Goal: Task Accomplishment & Management: Use online tool/utility

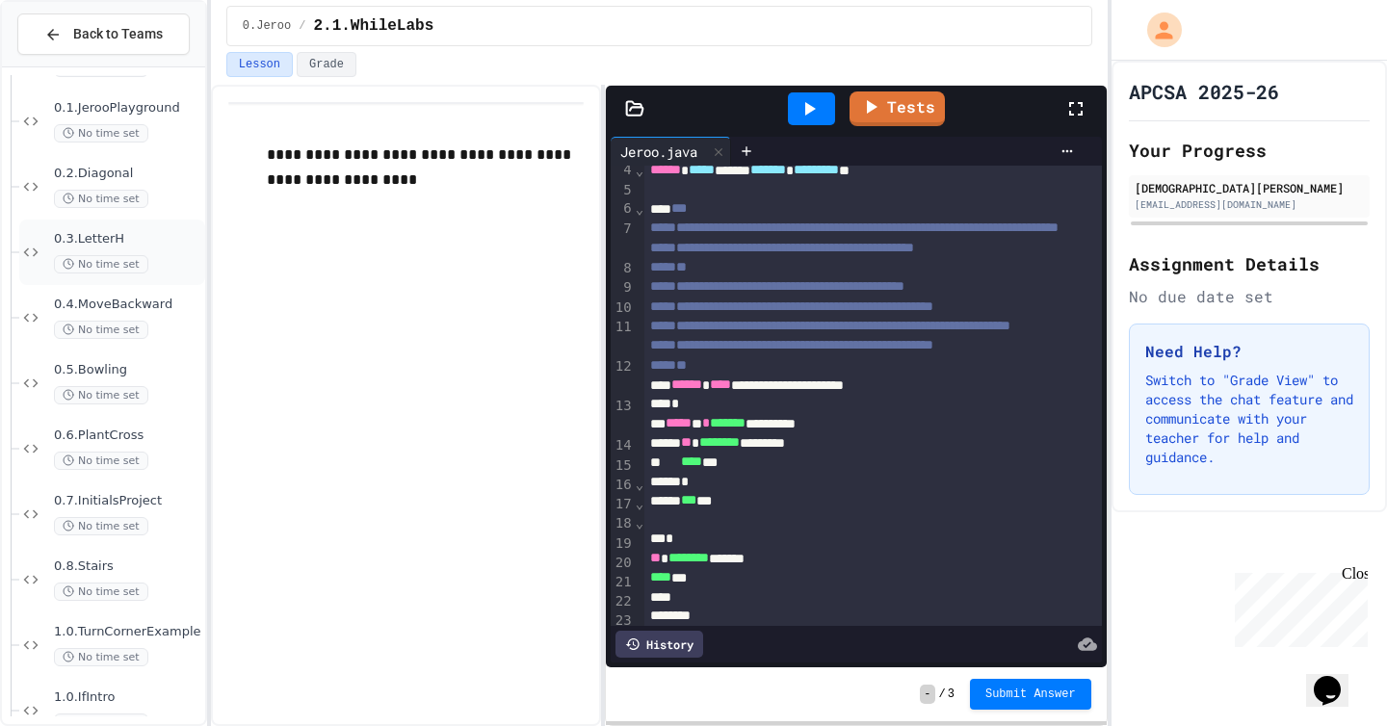
scroll to position [133, 0]
click at [101, 504] on span "0.7.InitialsProject" at bounding box center [127, 497] width 147 height 16
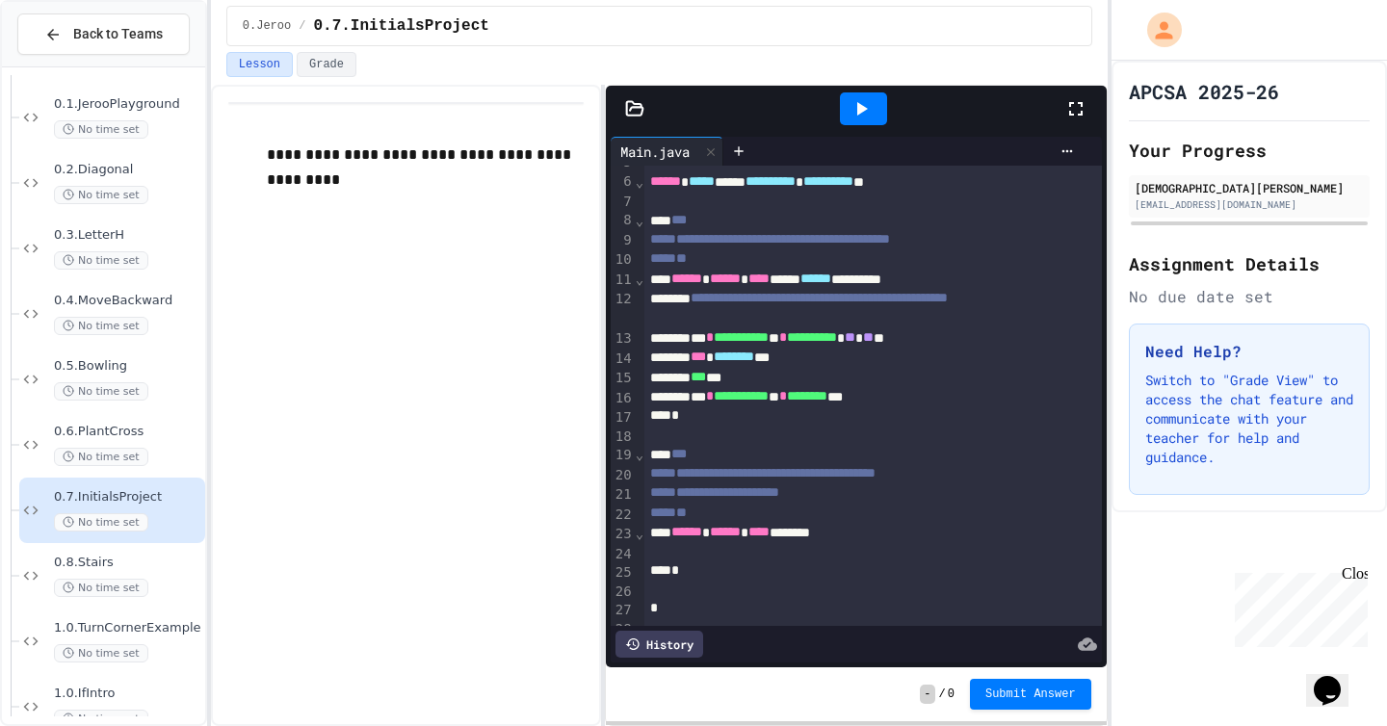
scroll to position [112, 0]
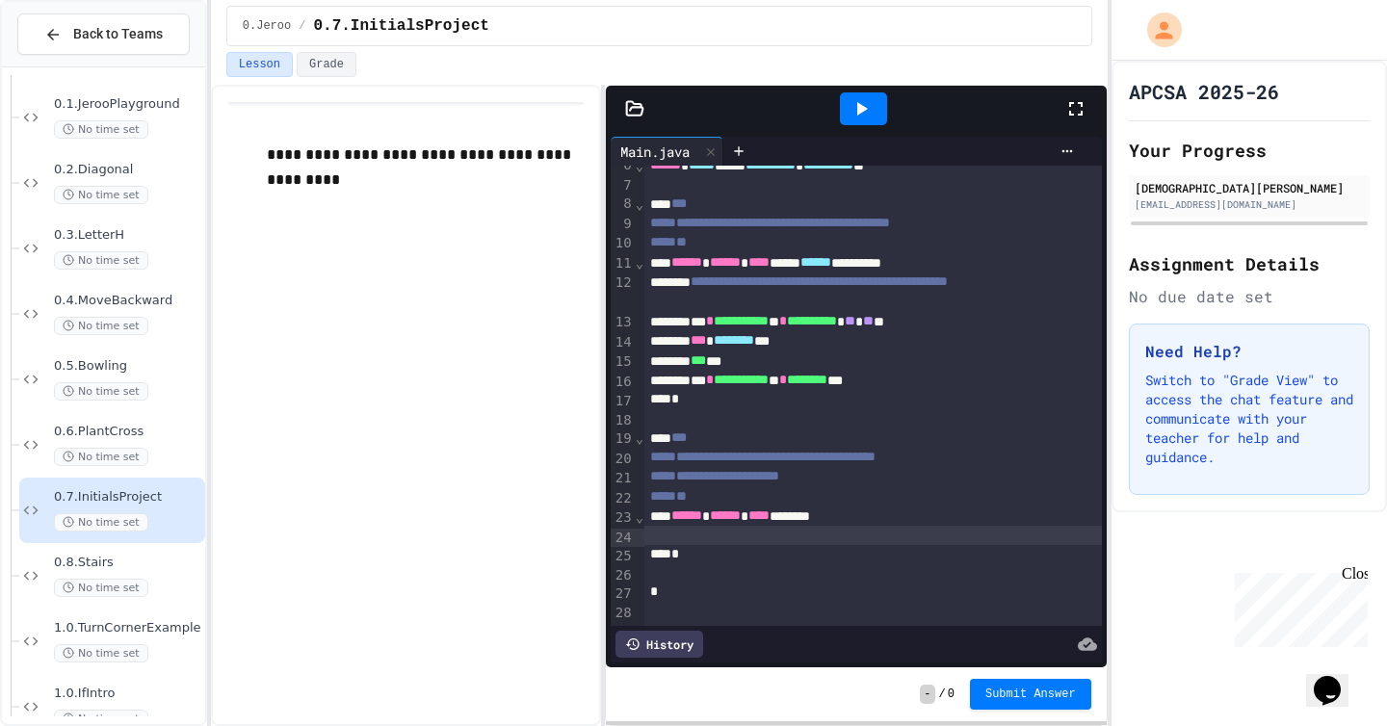
click at [746, 540] on div at bounding box center [873, 535] width 458 height 19
click at [736, 154] on icon at bounding box center [738, 151] width 15 height 15
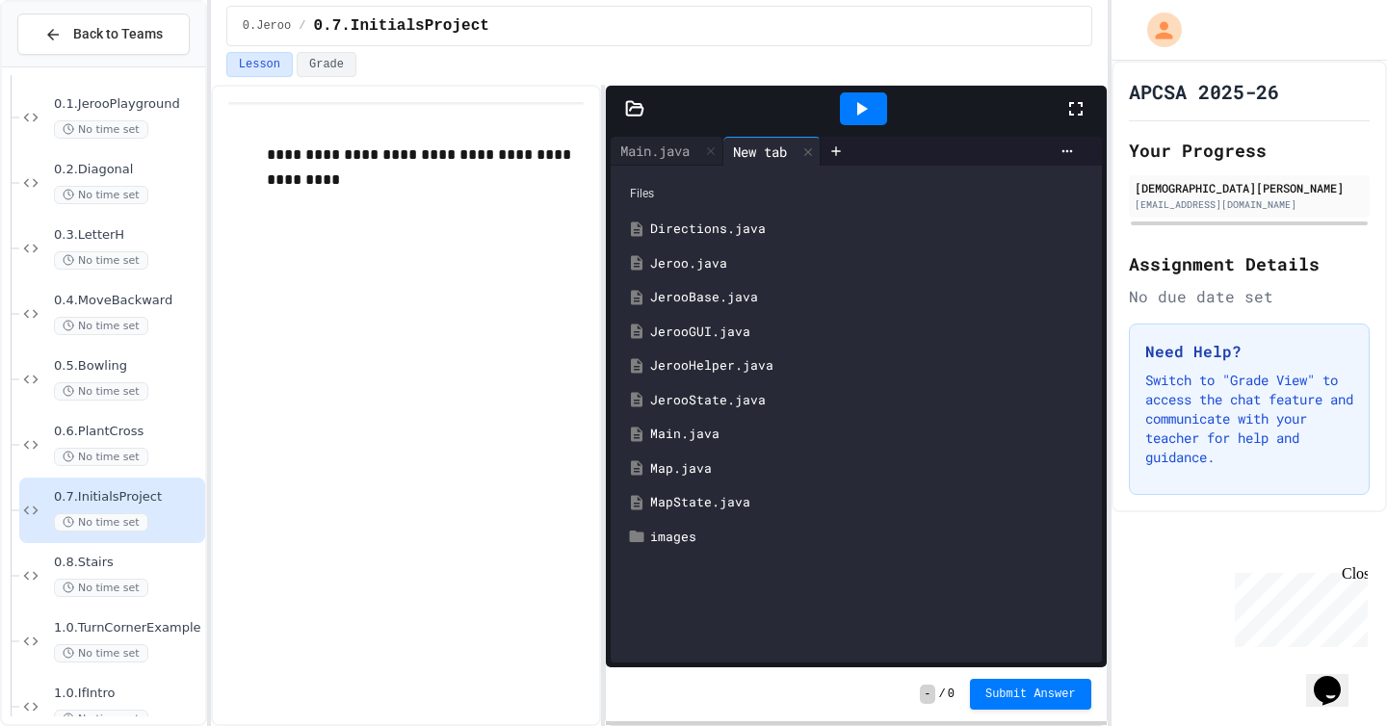
click at [732, 261] on div "Jeroo.java" at bounding box center [870, 263] width 440 height 19
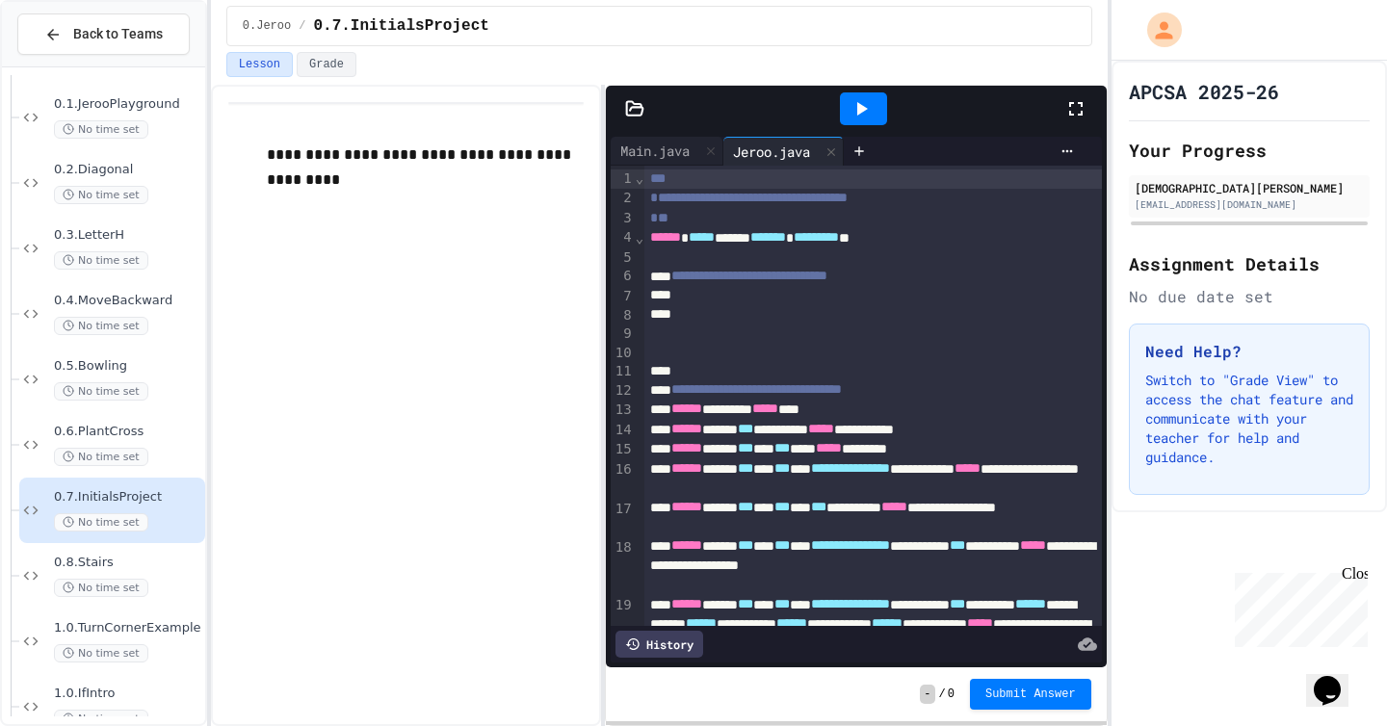
click at [730, 296] on div at bounding box center [873, 295] width 458 height 19
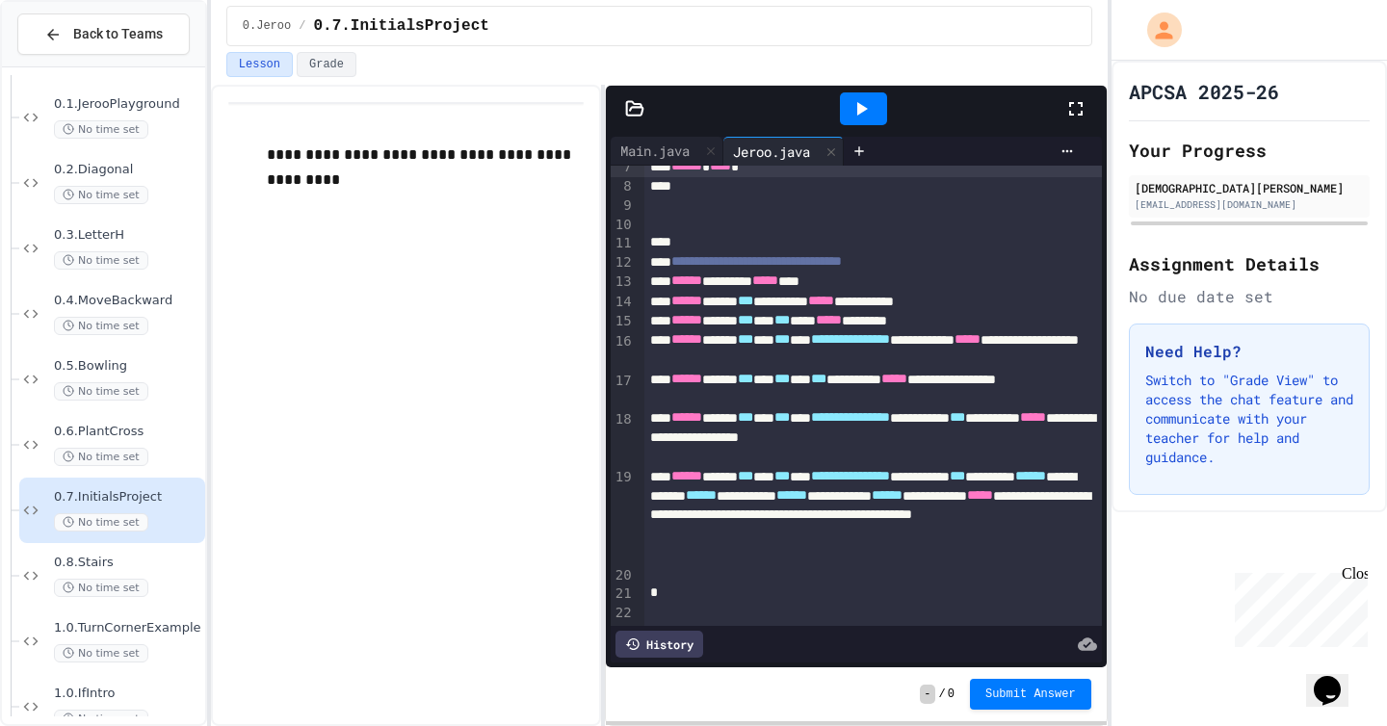
scroll to position [0, 0]
